Goal: Task Accomplishment & Management: Use online tool/utility

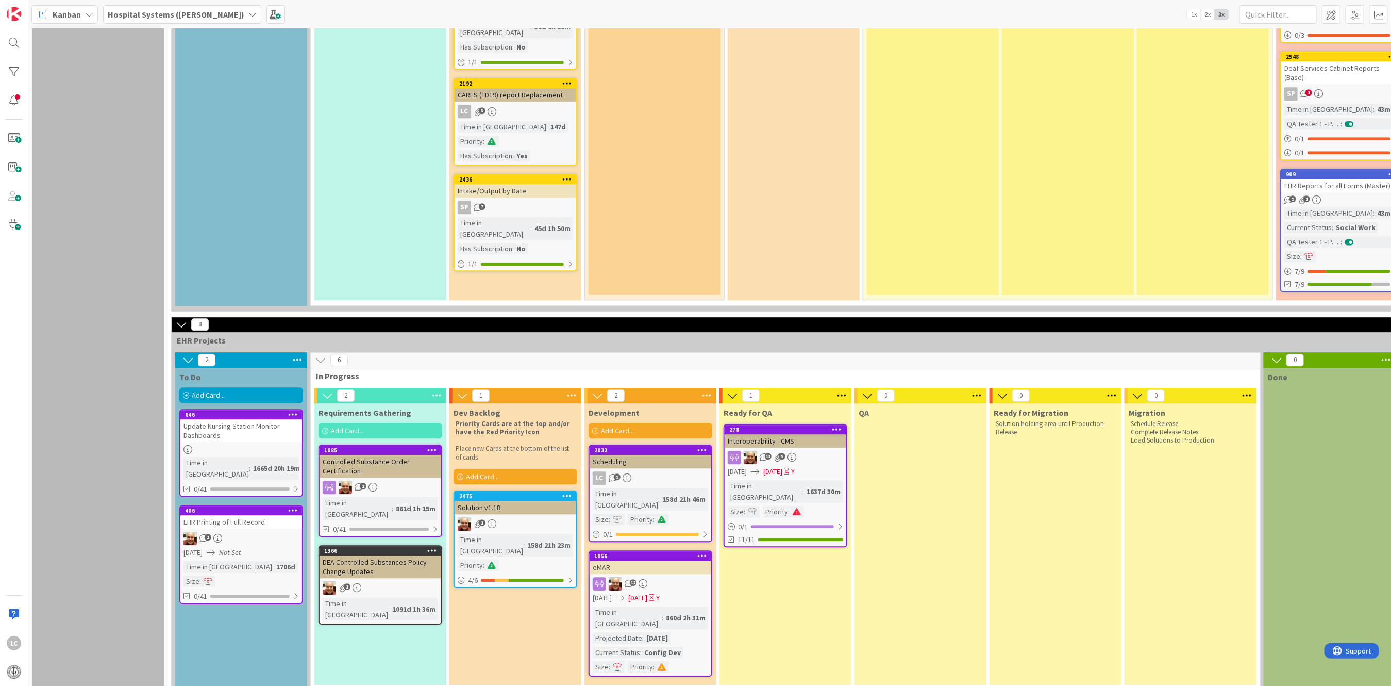
scroll to position [2297, 0]
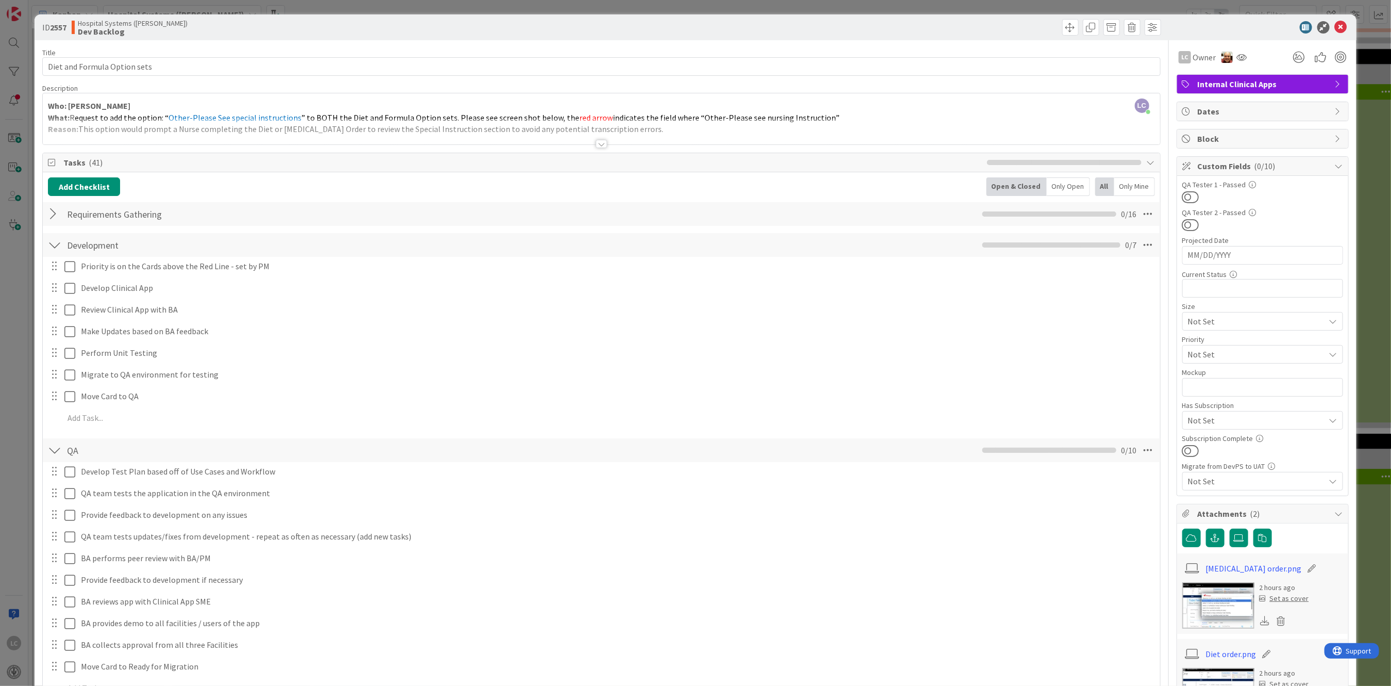
click at [51, 215] on div at bounding box center [54, 214] width 13 height 19
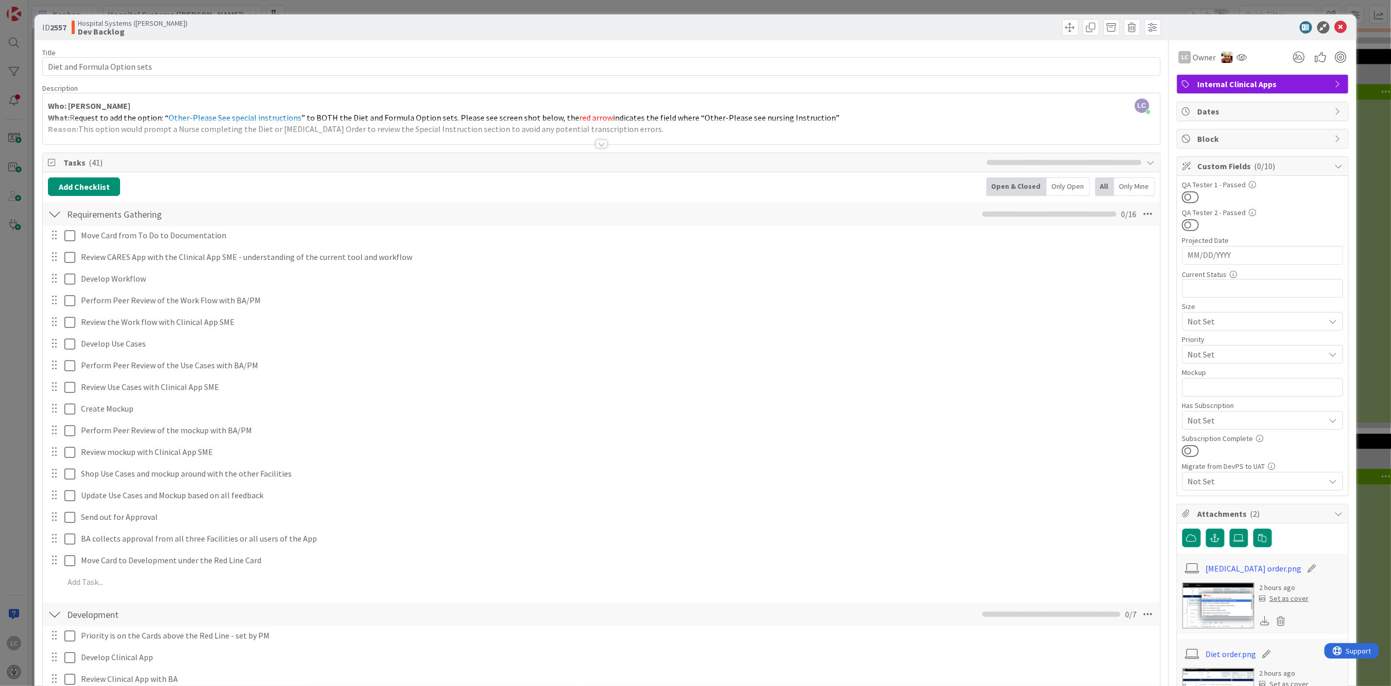
click at [53, 213] on div at bounding box center [54, 214] width 13 height 19
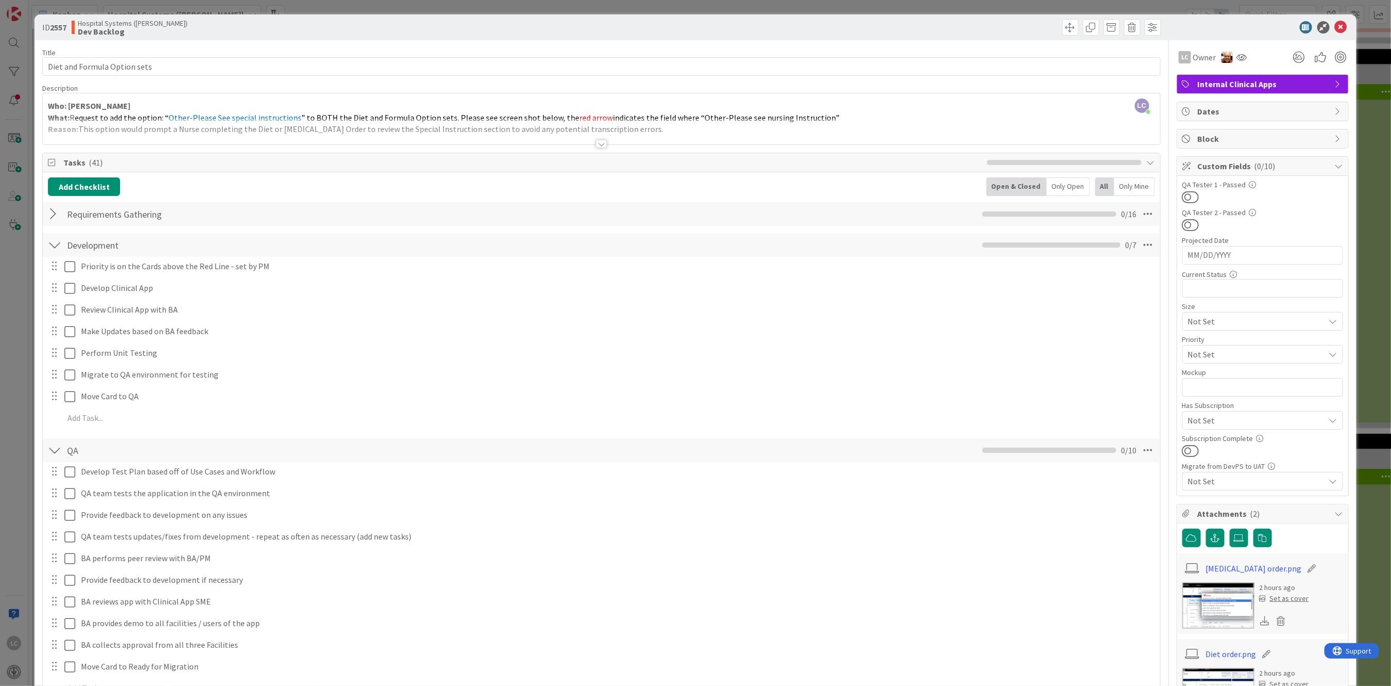
click at [53, 213] on div at bounding box center [54, 214] width 13 height 19
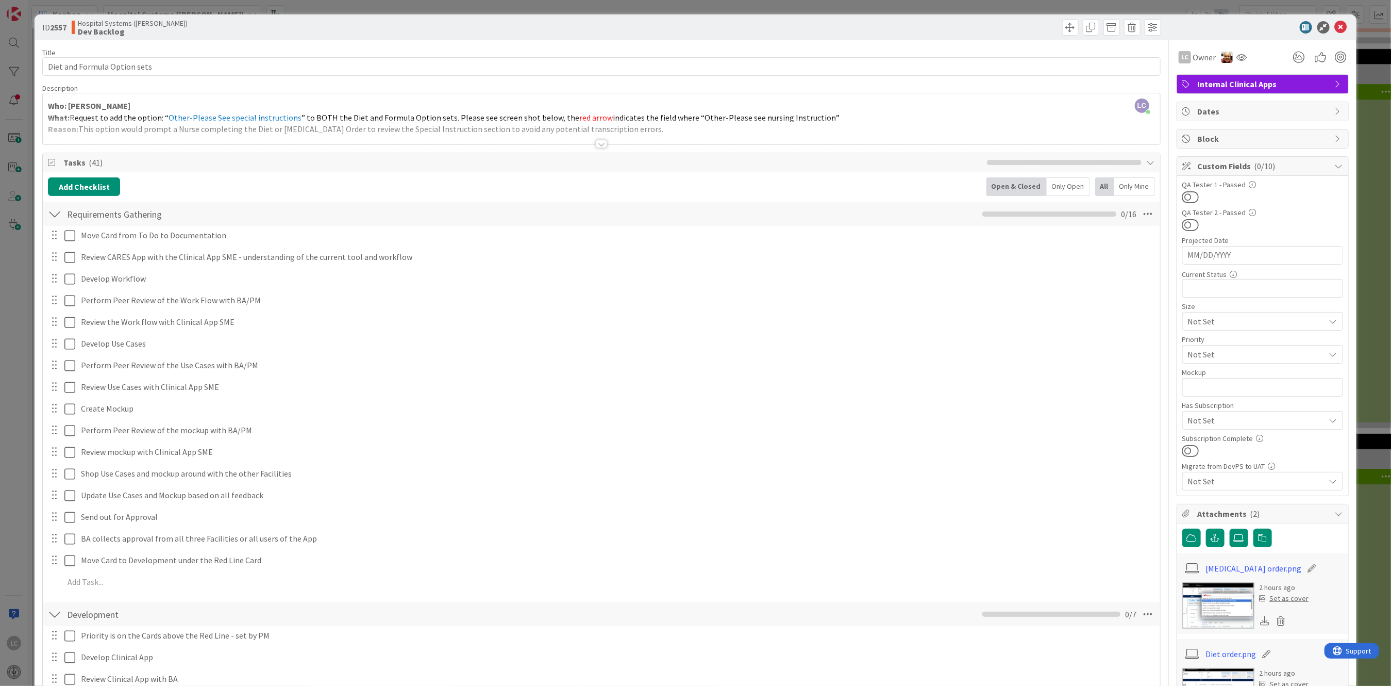
click at [58, 612] on div at bounding box center [54, 614] width 13 height 19
click at [55, 214] on div at bounding box center [54, 214] width 13 height 19
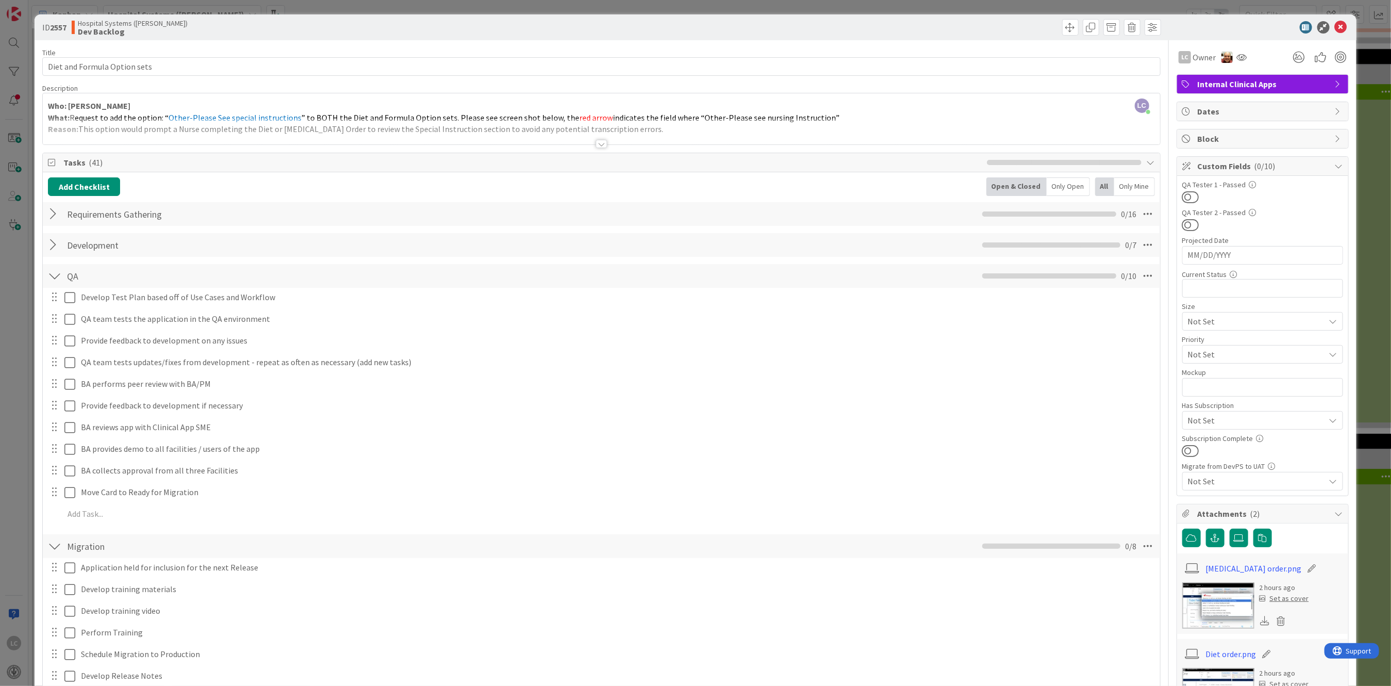
click at [55, 276] on div at bounding box center [54, 276] width 13 height 19
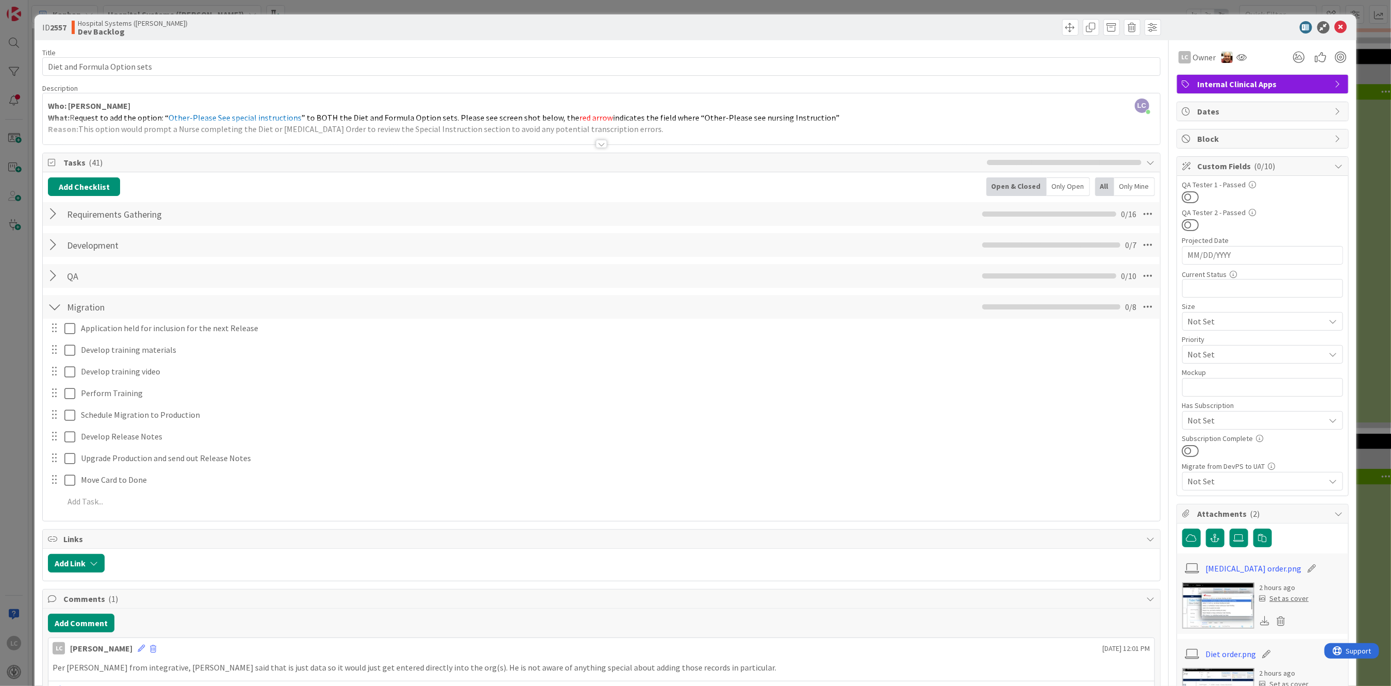
click at [55, 307] on div at bounding box center [54, 306] width 13 height 19
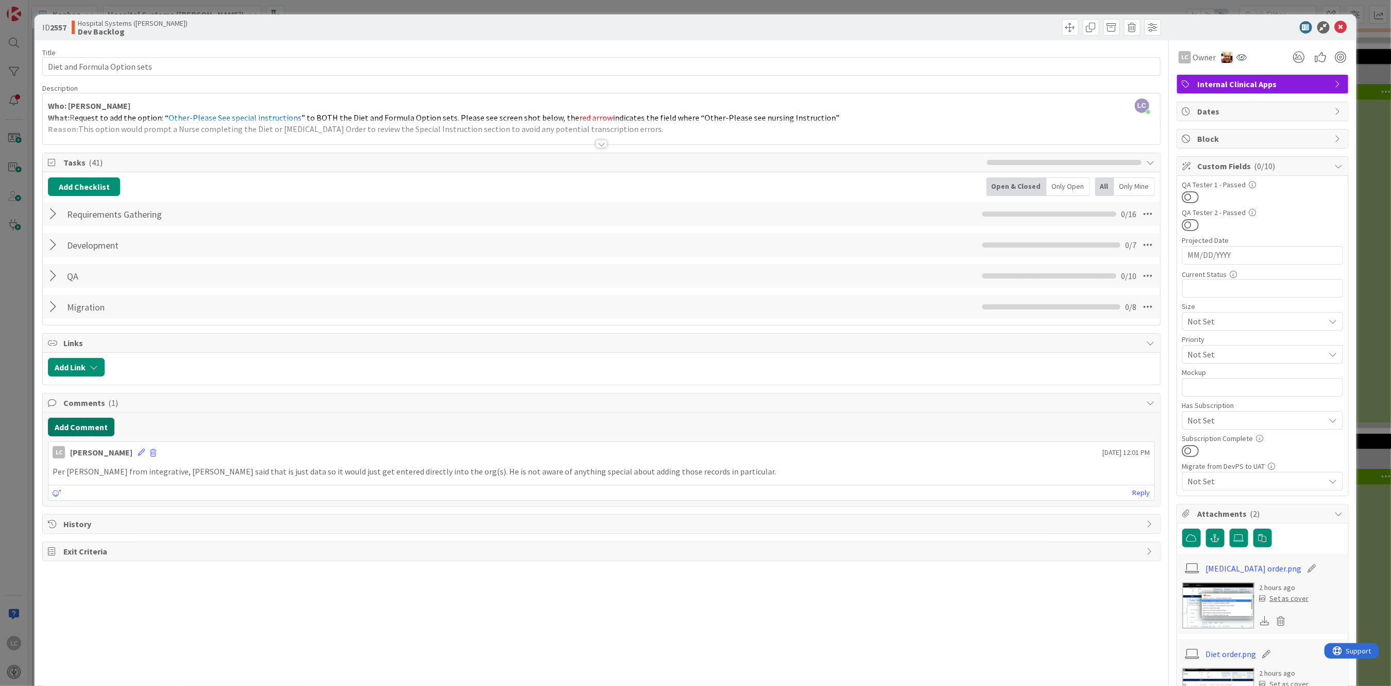
click at [62, 426] on button "Add Comment" at bounding box center [81, 427] width 67 height 19
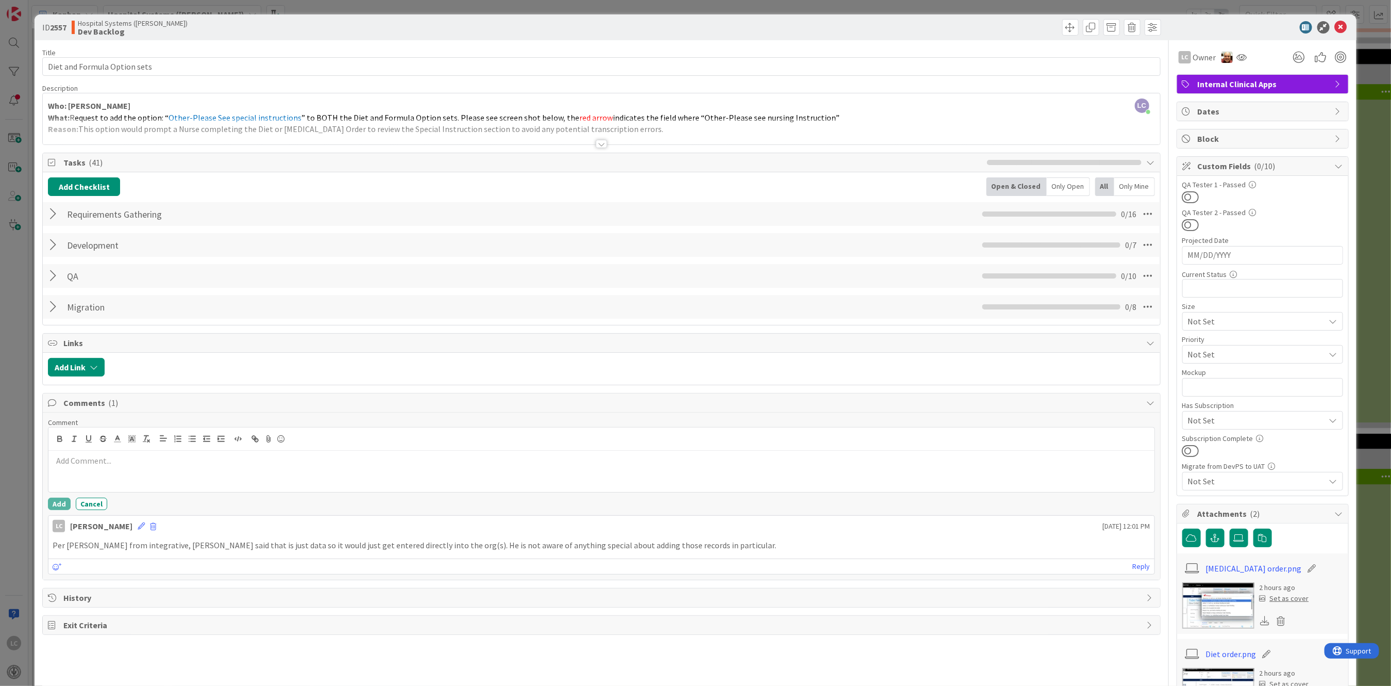
click at [74, 463] on p at bounding box center [602, 461] width 1098 height 12
click at [52, 502] on button "Add" at bounding box center [59, 503] width 23 height 12
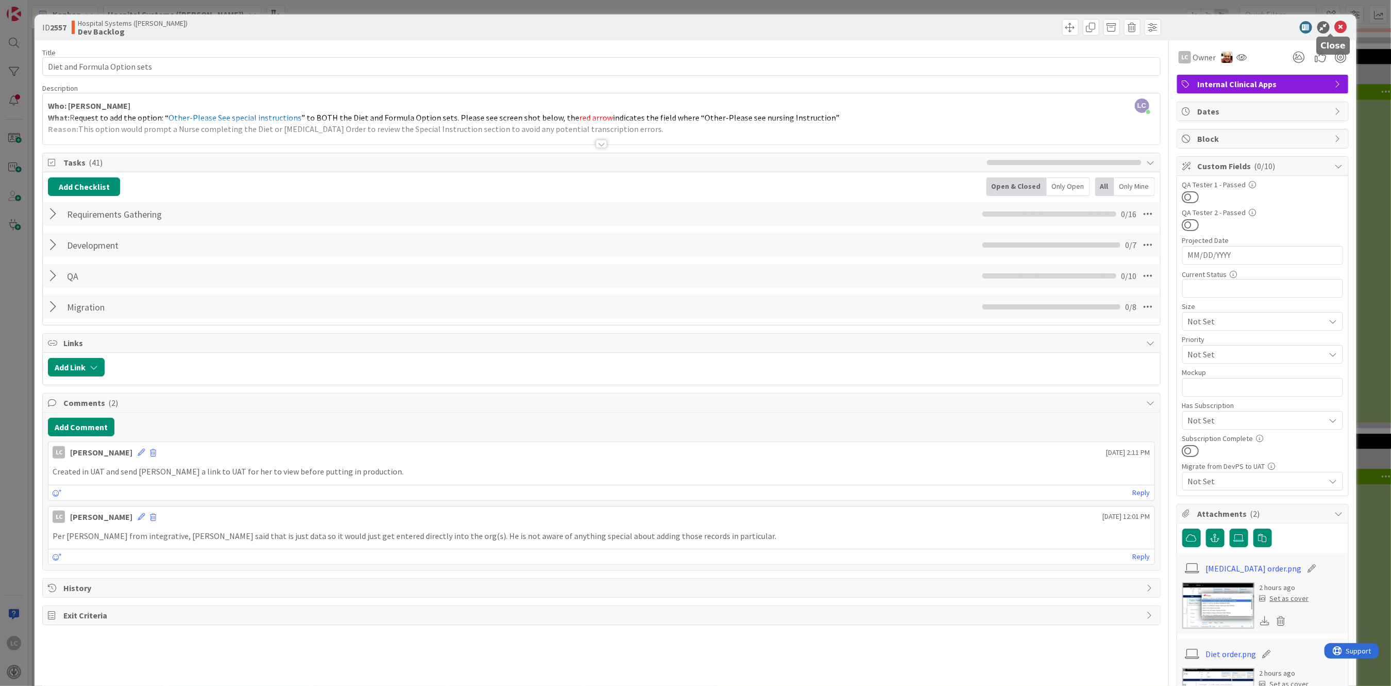
click at [1125, 24] on icon at bounding box center [1341, 27] width 12 height 12
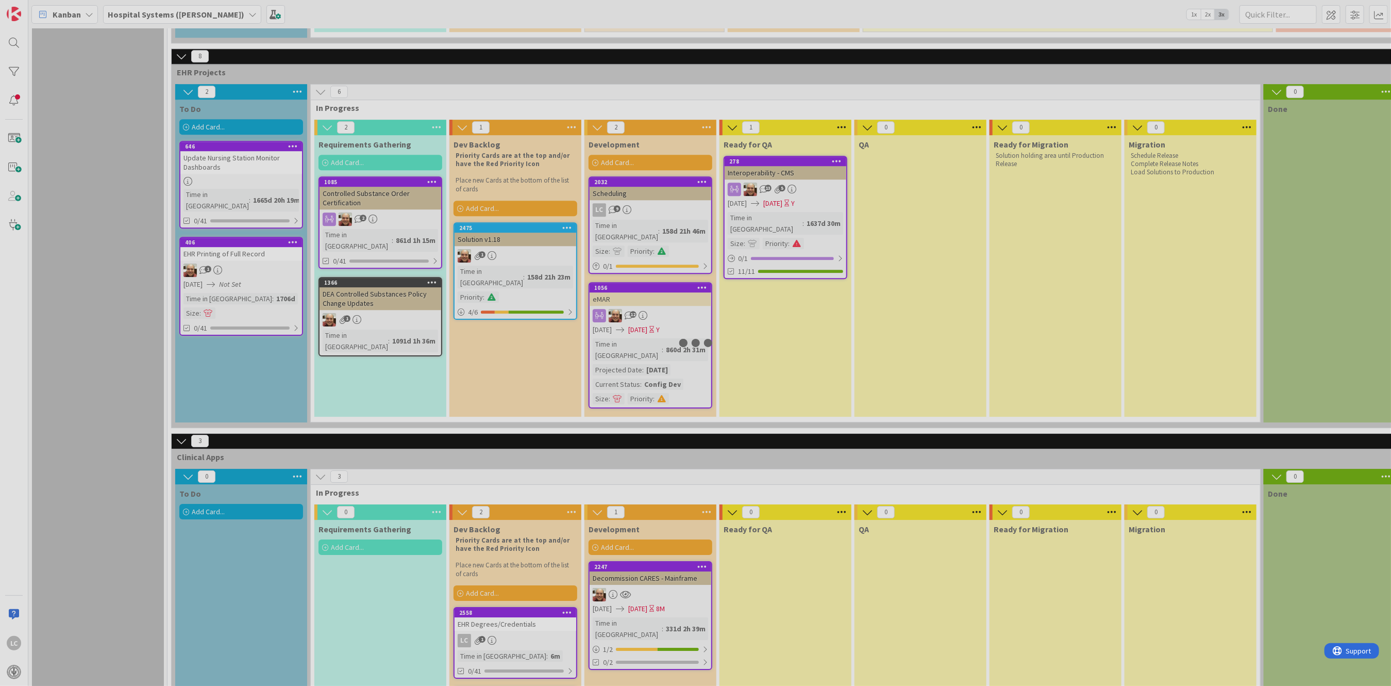
click at [504, 599] on div at bounding box center [695, 343] width 1391 height 686
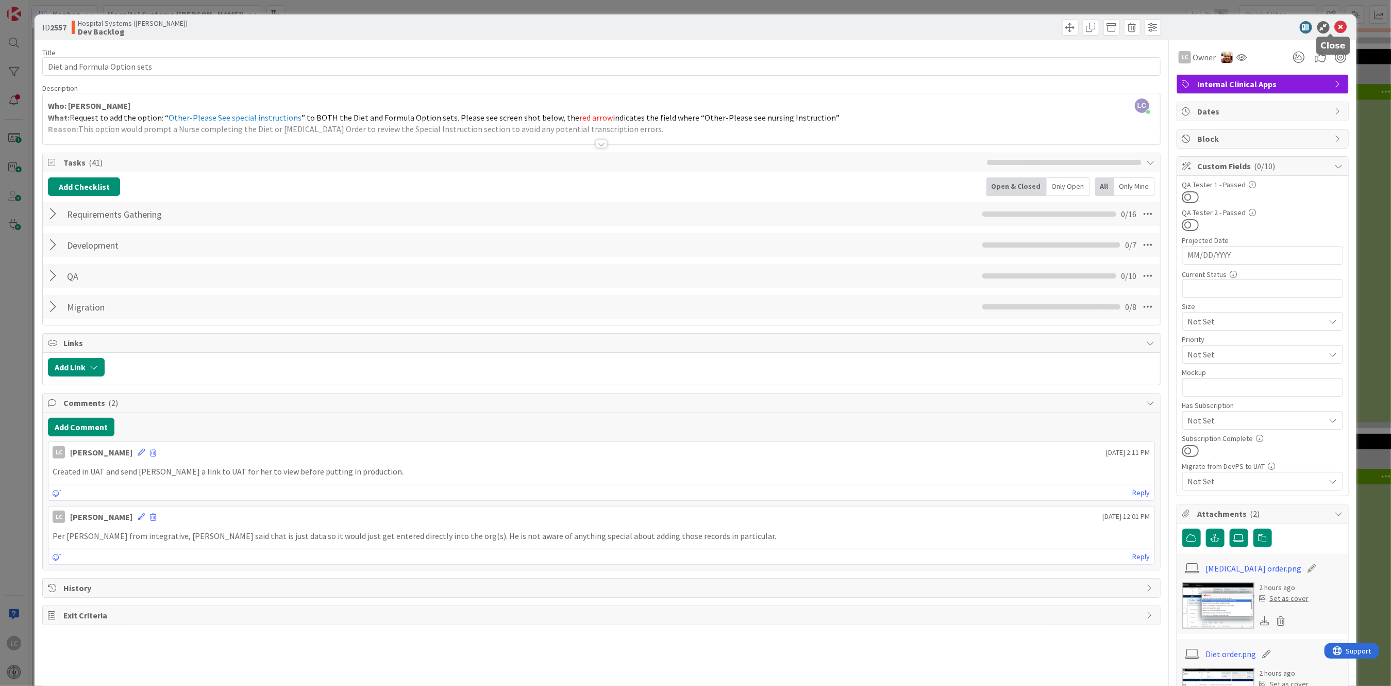
click at [1125, 27] on icon at bounding box center [1341, 27] width 12 height 12
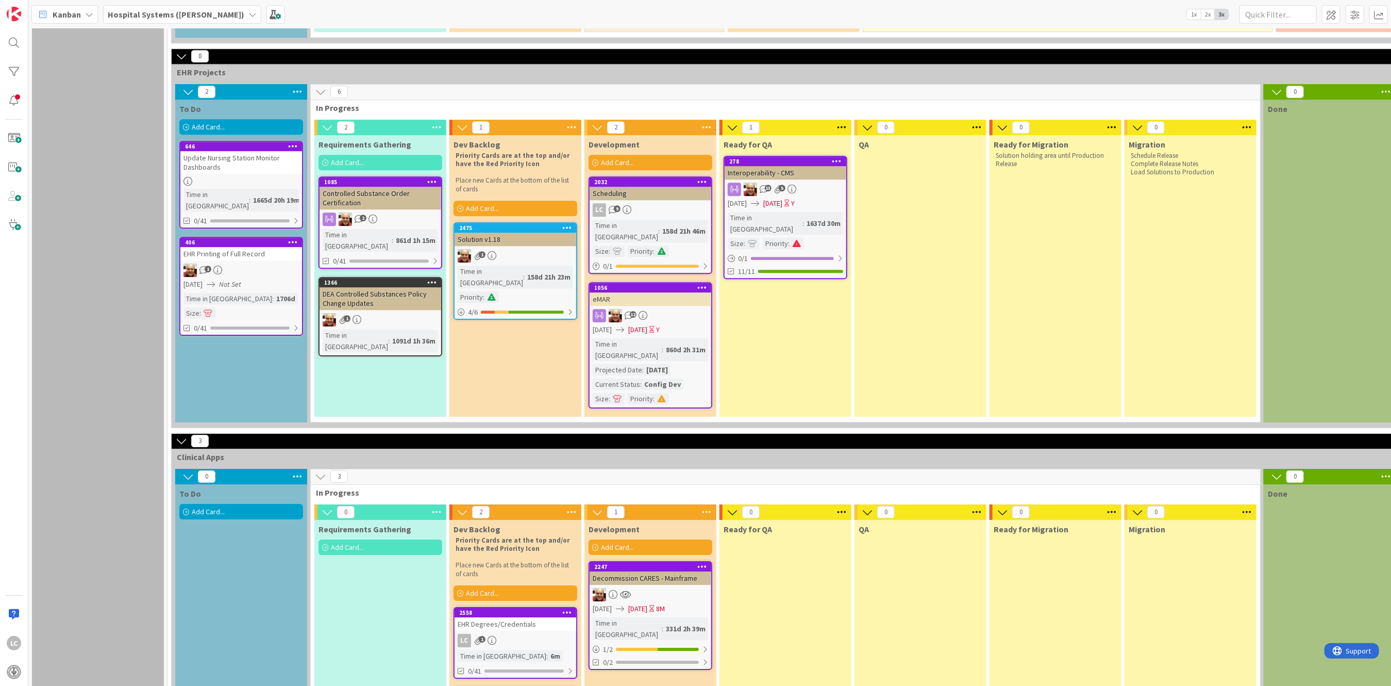
click at [511, 617] on div "EHR Degrees/Credentials" at bounding box center [516, 623] width 122 height 13
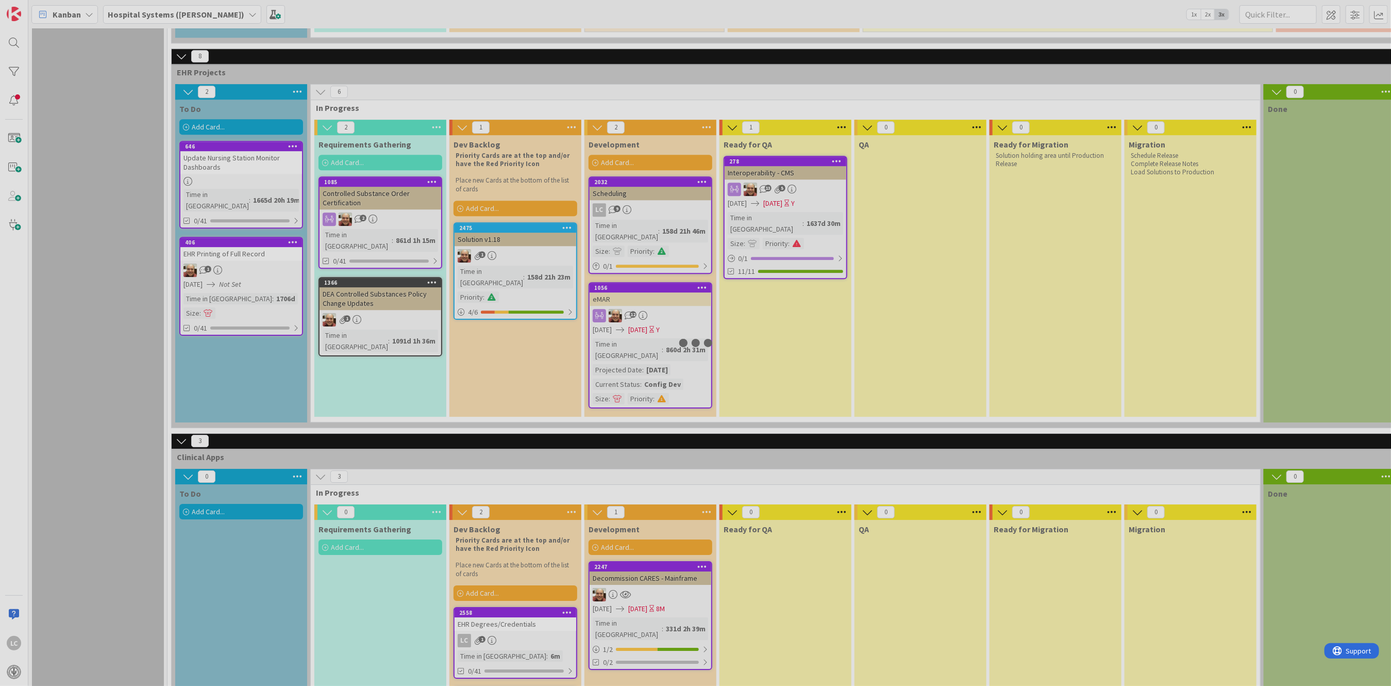
click at [511, 513] on div at bounding box center [695, 343] width 1391 height 686
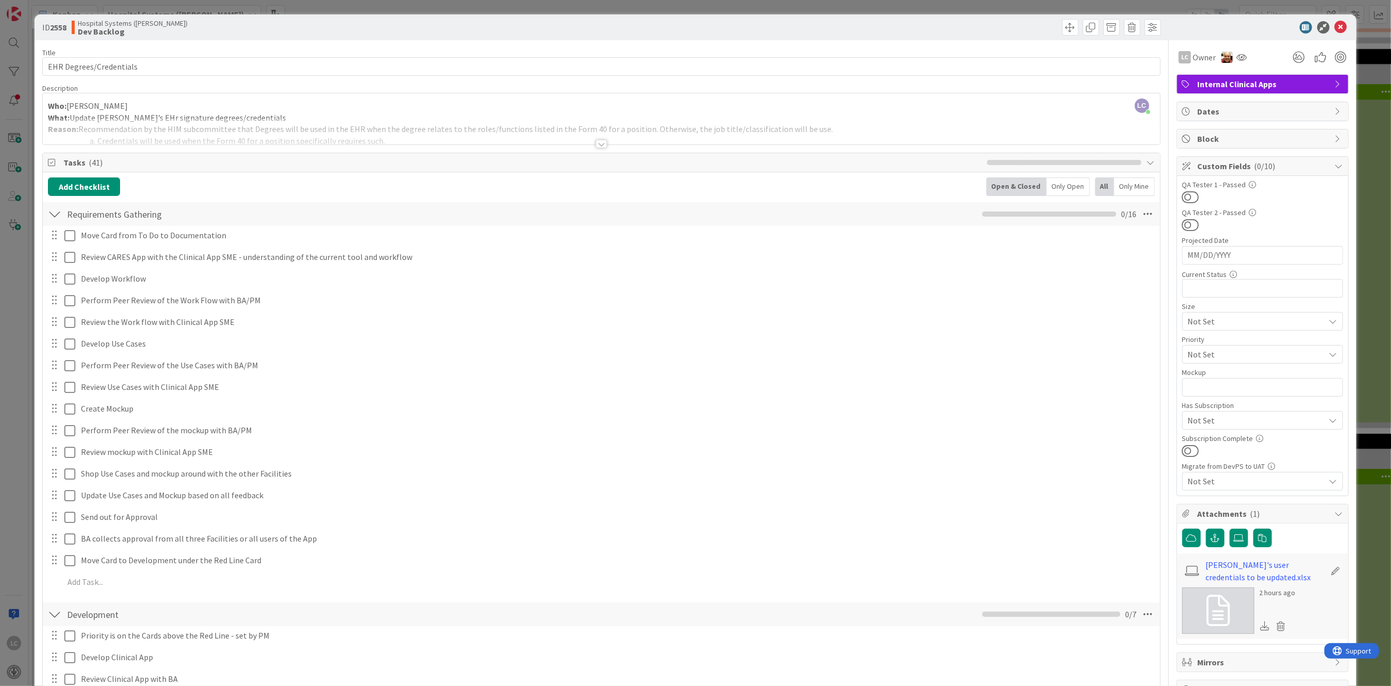
click at [1125, 599] on link at bounding box center [1219, 610] width 72 height 46
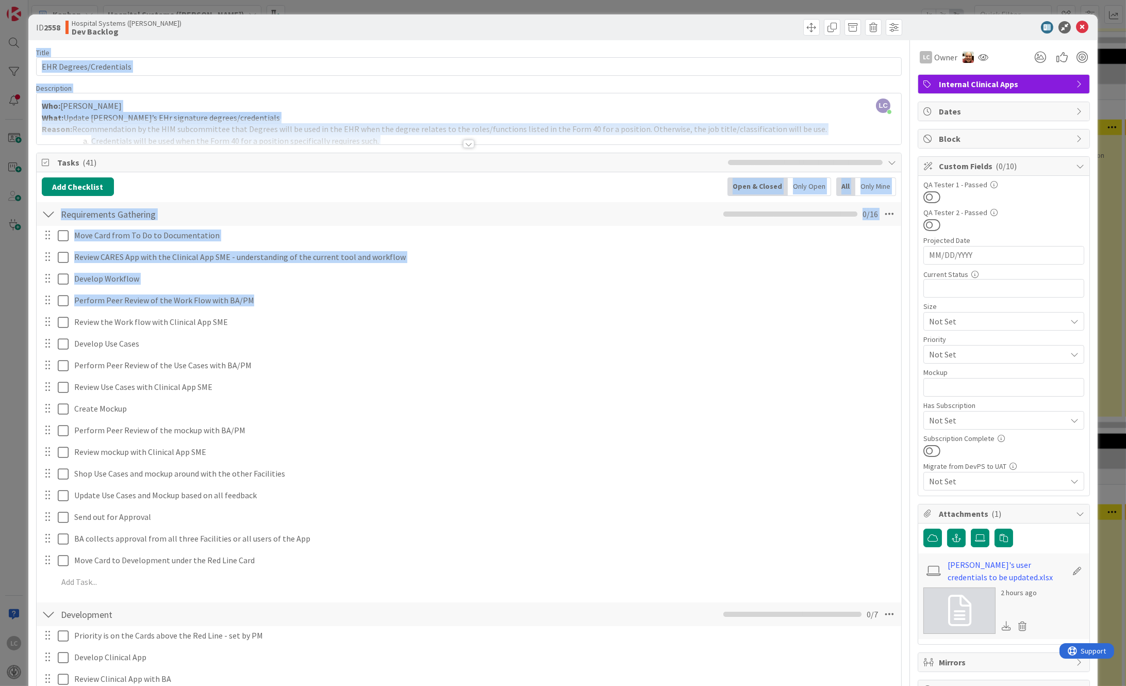
drag, startPoint x: 1071, startPoint y: 25, endPoint x: 805, endPoint y: 326, distance: 402.1
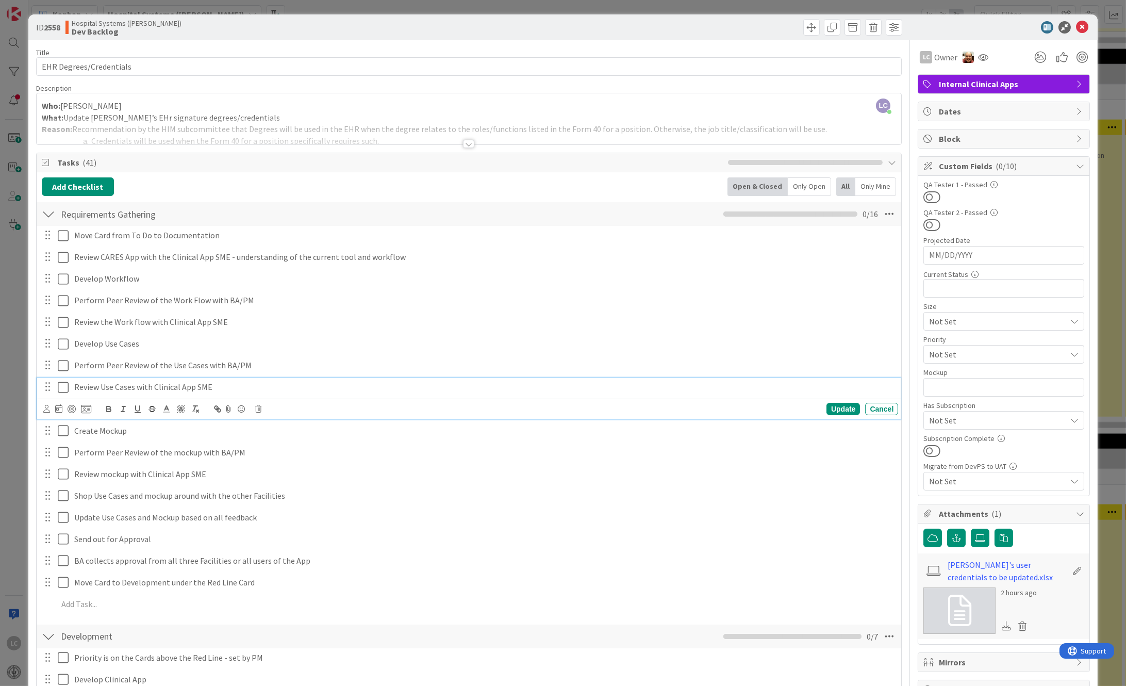
click at [752, 393] on div "Review Use Cases with Clinical App SME" at bounding box center [484, 387] width 828 height 18
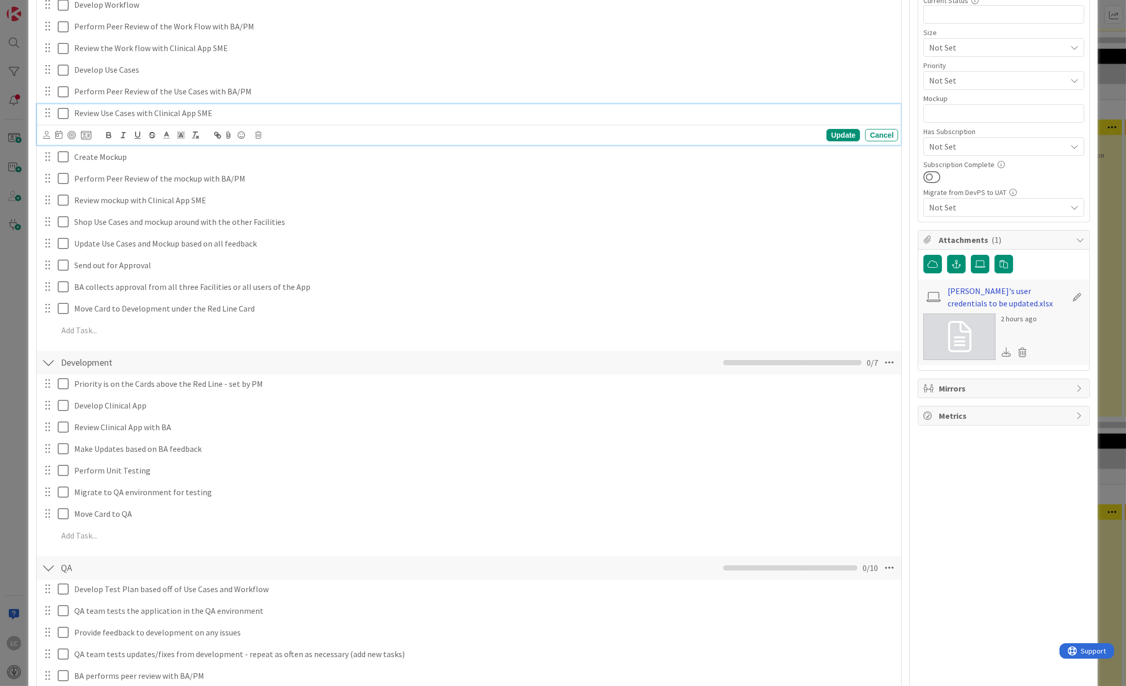
scroll to position [275, 0]
click at [975, 262] on icon at bounding box center [980, 263] width 10 height 8
click at [971, 254] on input "file" at bounding box center [971, 254] width 0 height 0
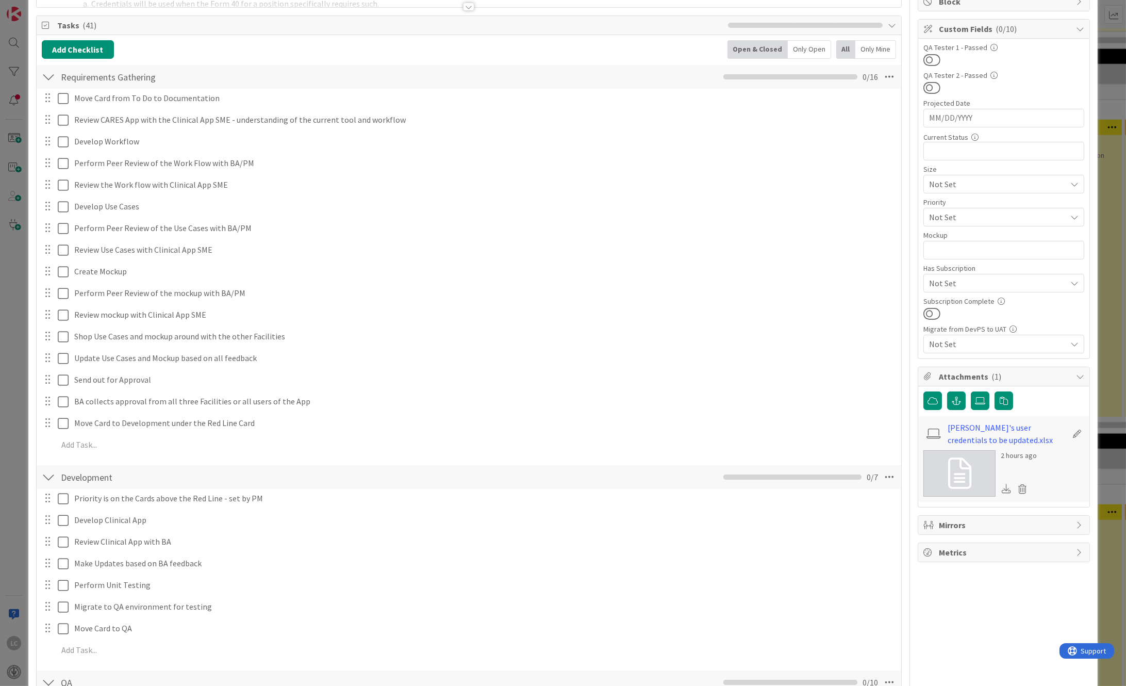
scroll to position [0, 0]
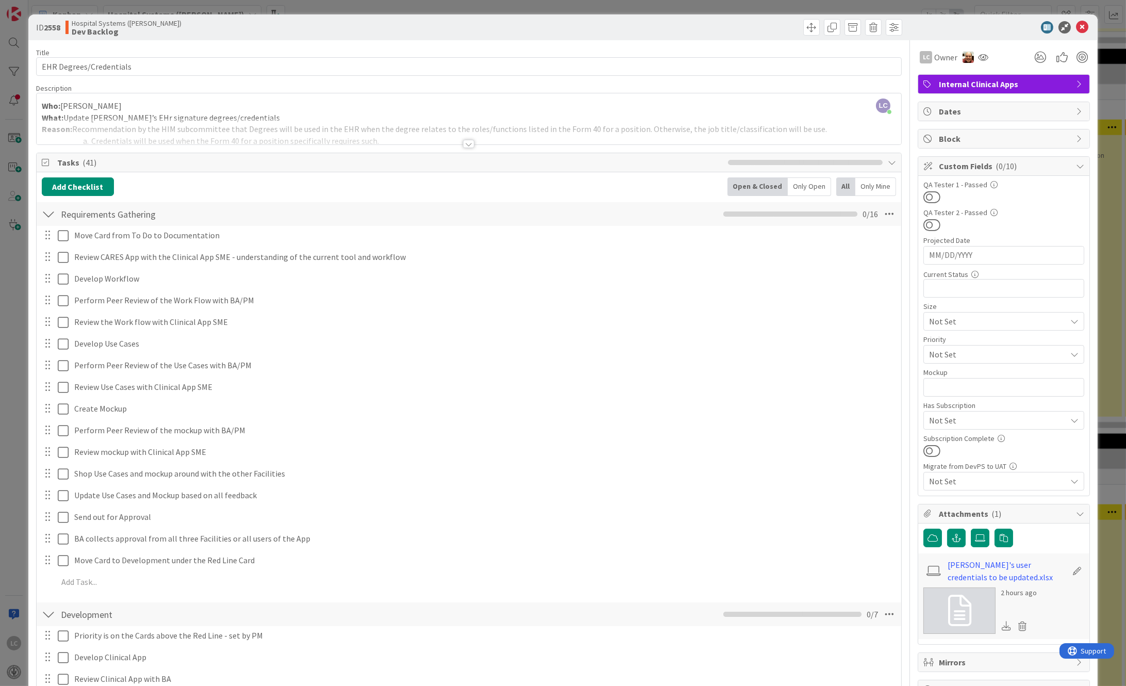
click at [48, 213] on div at bounding box center [48, 214] width 13 height 19
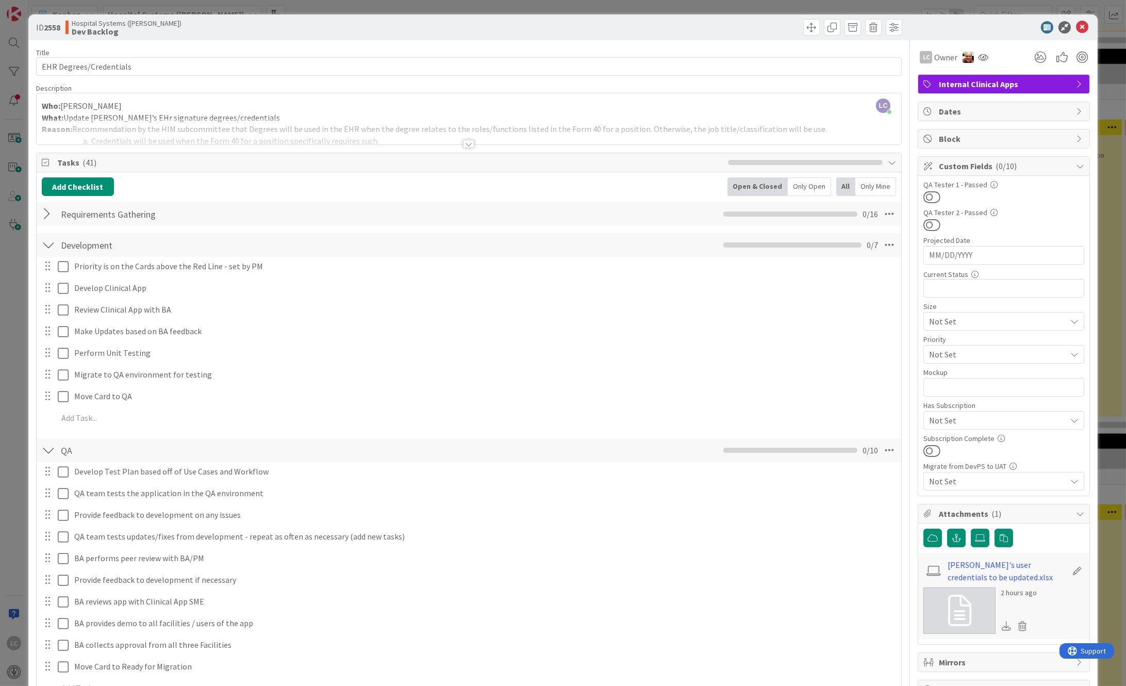
click at [47, 243] on div at bounding box center [48, 245] width 13 height 19
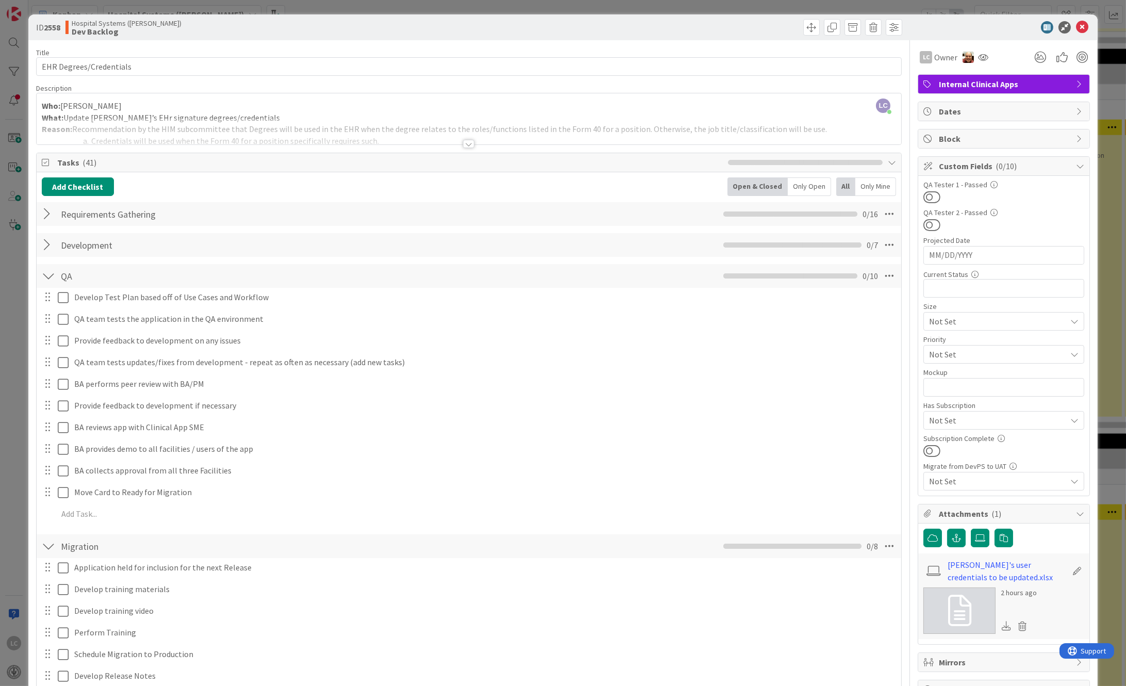
click at [45, 283] on div at bounding box center [48, 276] width 13 height 19
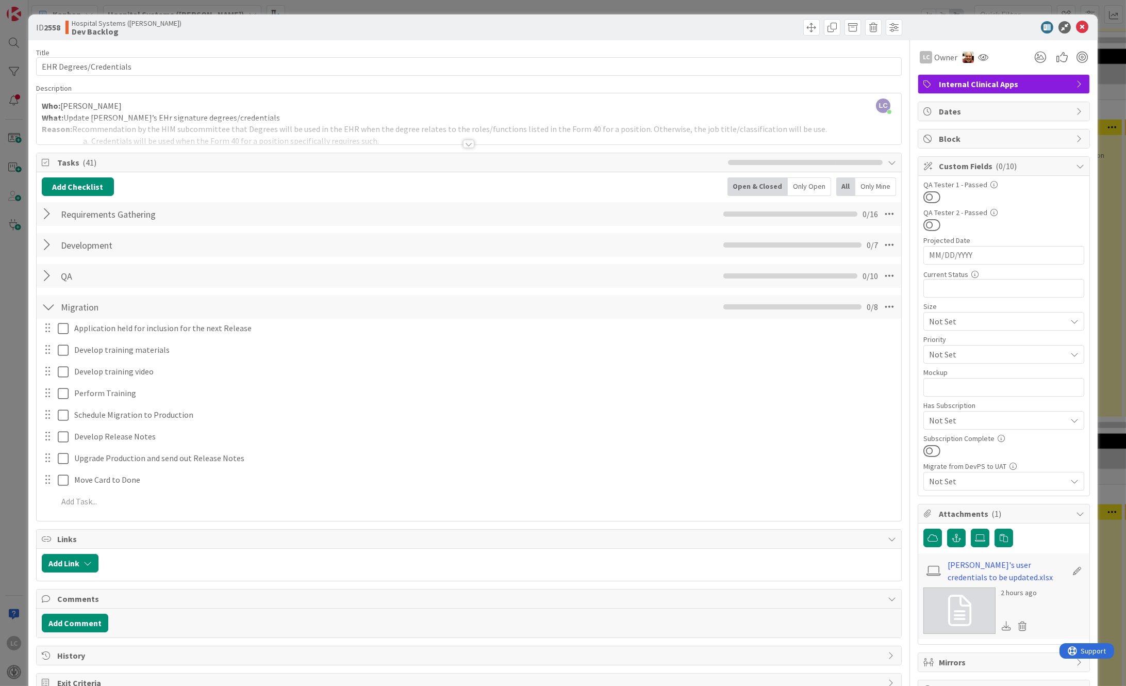
click at [48, 312] on div at bounding box center [48, 306] width 13 height 19
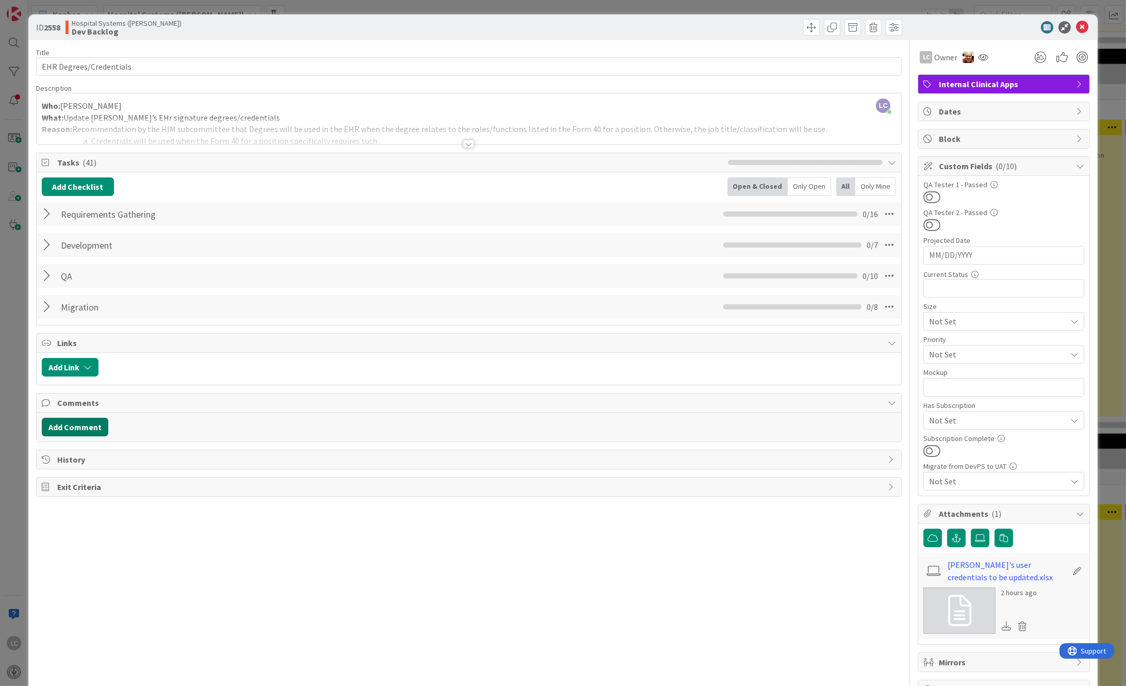
click at [60, 427] on button "Add Comment" at bounding box center [75, 427] width 67 height 19
click at [64, 475] on div at bounding box center [469, 471] width 854 height 41
click at [463, 146] on div at bounding box center [468, 144] width 11 height 8
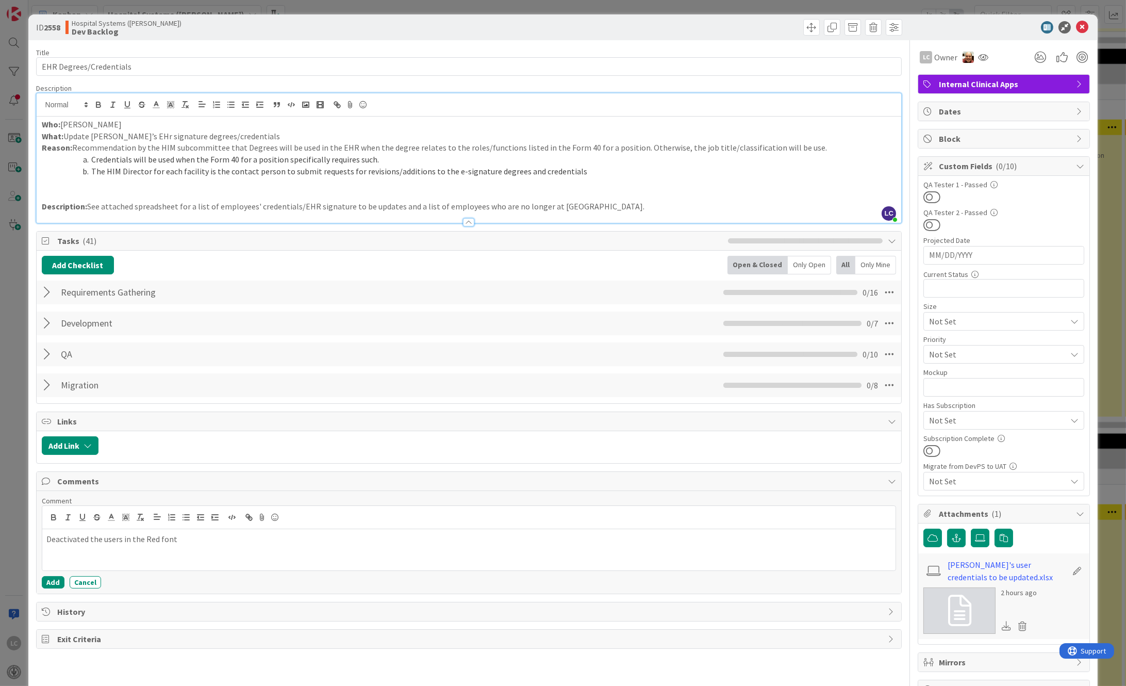
drag, startPoint x: 568, startPoint y: 207, endPoint x: 589, endPoint y: 211, distance: 21.4
click at [568, 207] on p "Description: See attached spreadsheet for a list of employees' credentials/EHR …" at bounding box center [469, 207] width 855 height 12
click at [476, 206] on p "Description: See attached spreadsheet for a list of employees' credentials/EHR …" at bounding box center [469, 207] width 855 height 12
click at [649, 212] on div at bounding box center [469, 217] width 865 height 11
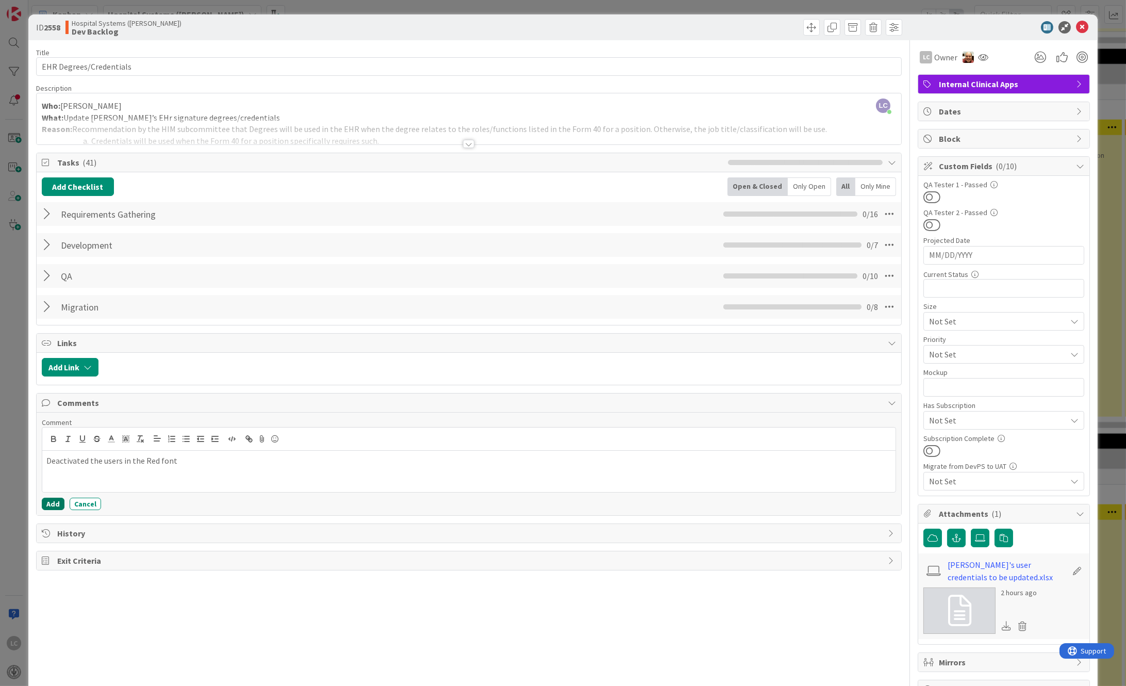
click at [49, 500] on button "Add" at bounding box center [53, 503] width 23 height 12
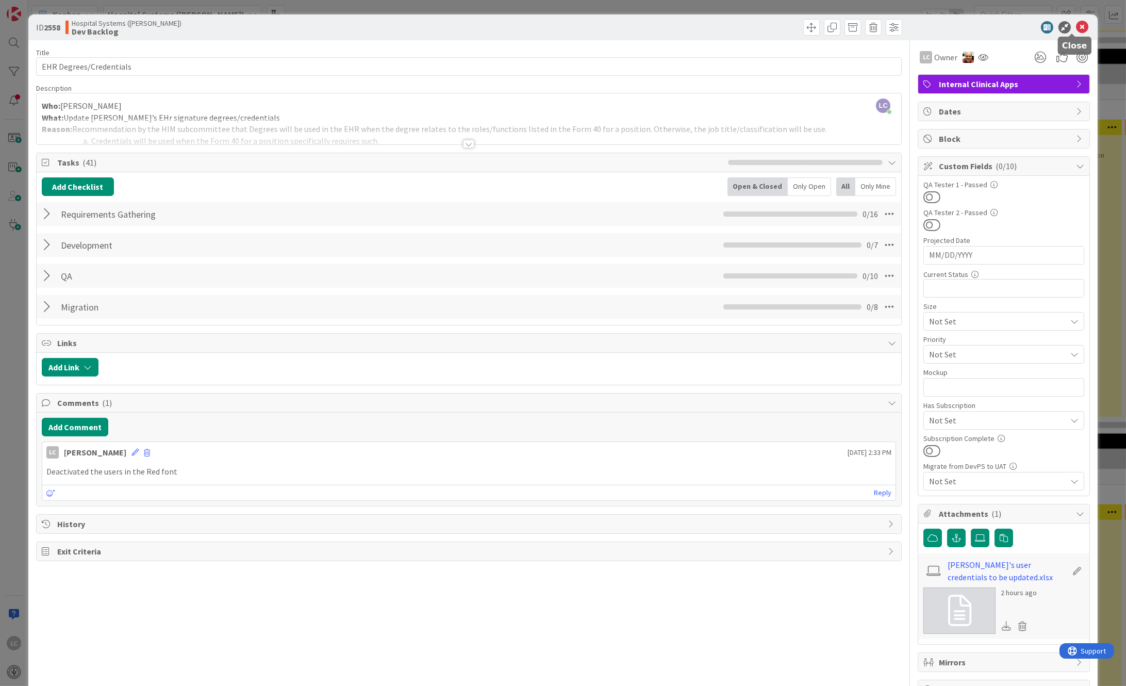
click at [1076, 26] on icon at bounding box center [1082, 27] width 12 height 12
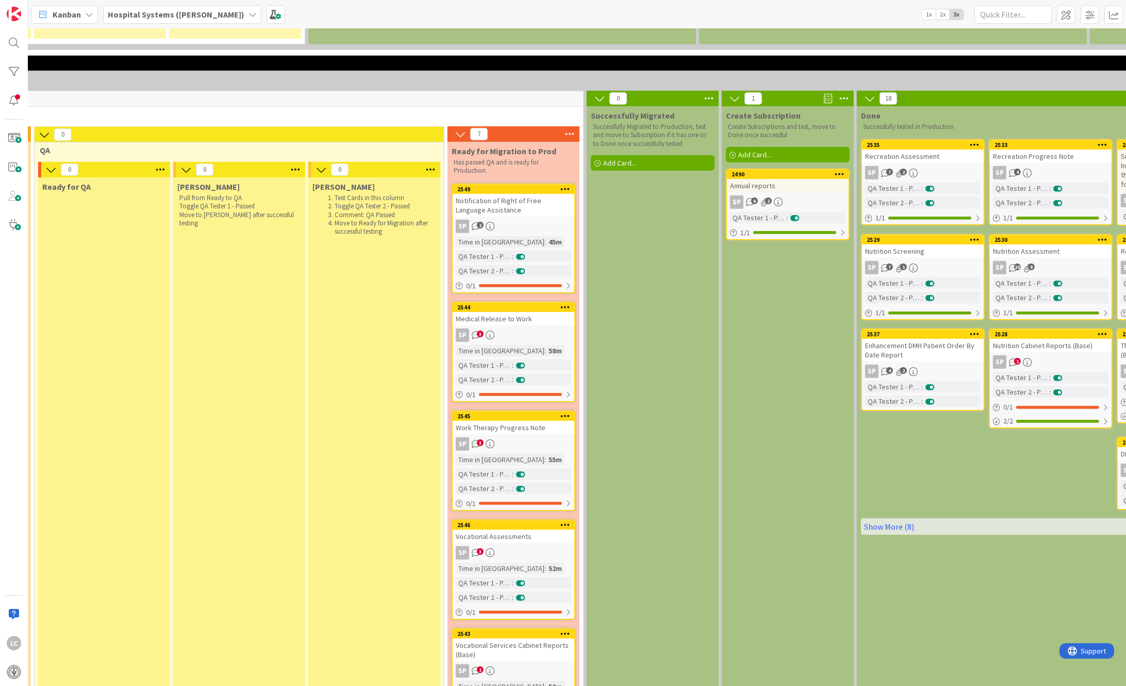
scroll to position [1266, 829]
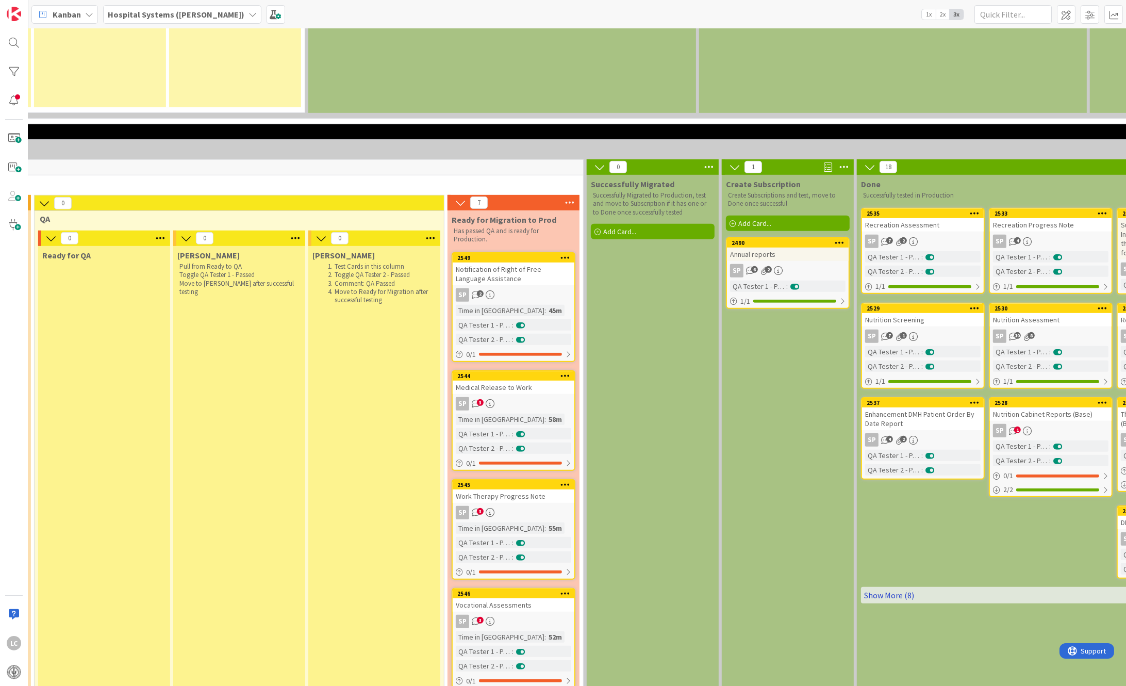
click at [892, 587] on link "Show More (8)" at bounding box center [1050, 595] width 379 height 16
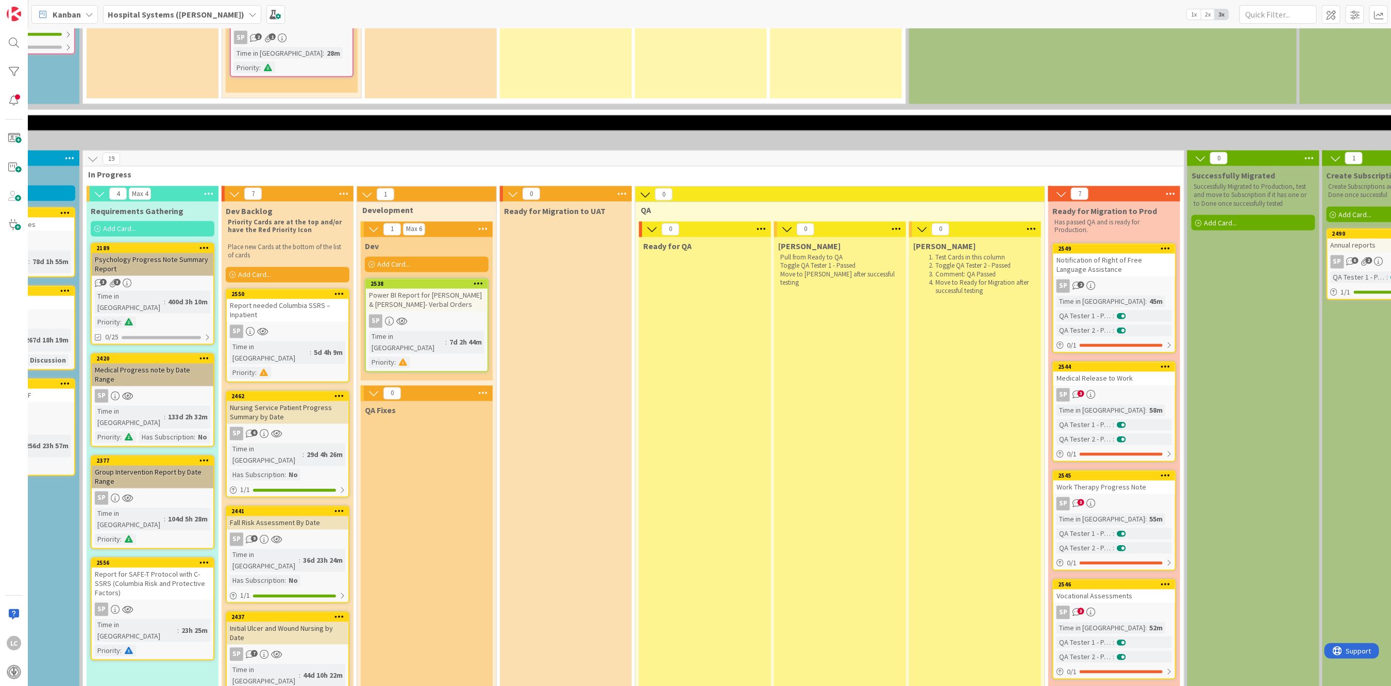
scroll to position [1266, 228]
